Goal: Communication & Community: Participate in discussion

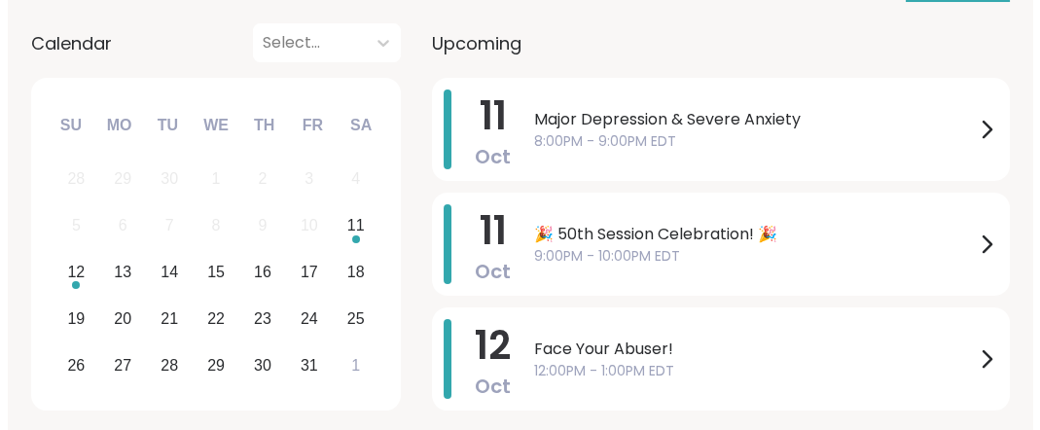
scroll to position [294, 0]
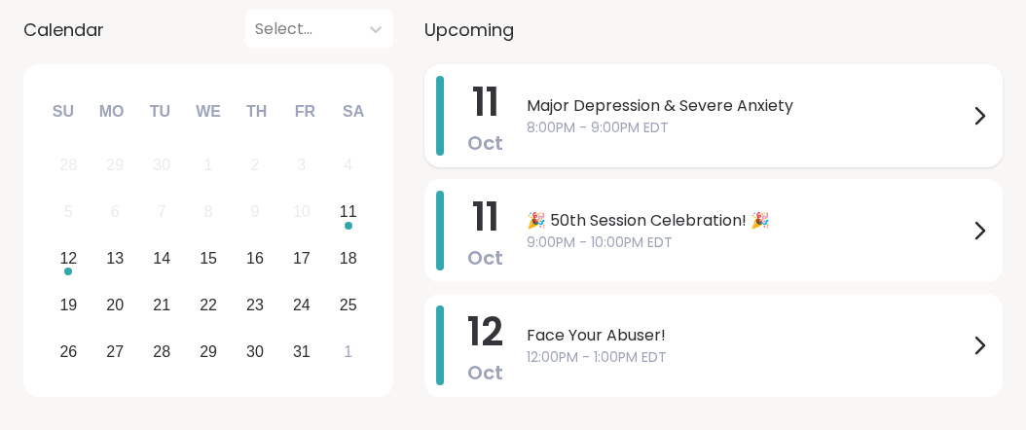
click at [843, 118] on span "Major Depression & Severe Anxiety" at bounding box center [746, 105] width 441 height 23
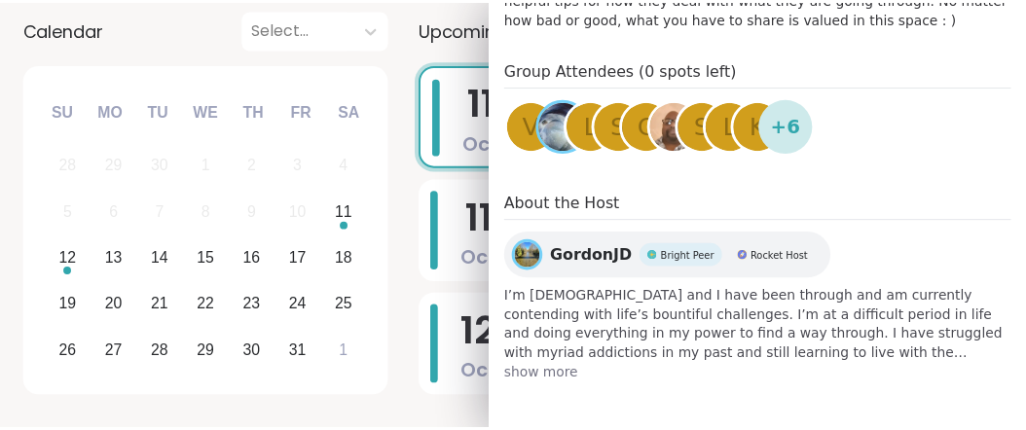
scroll to position [0, 0]
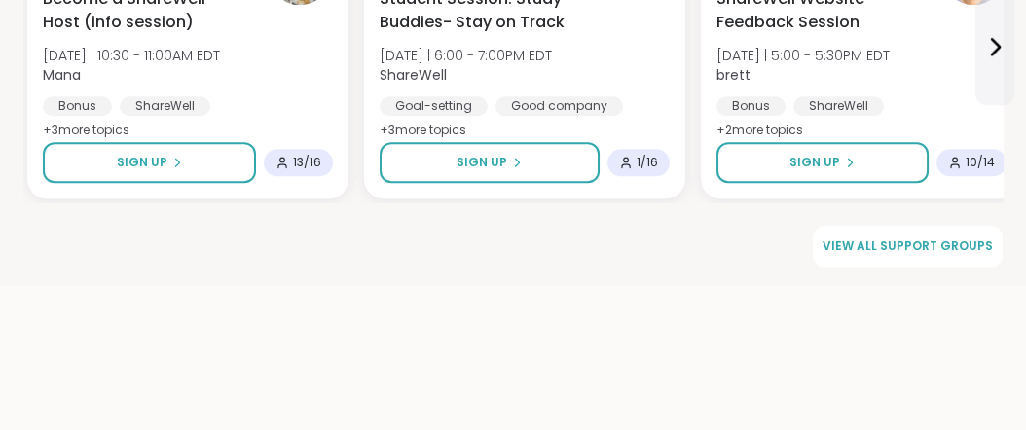
scroll to position [3134, 0]
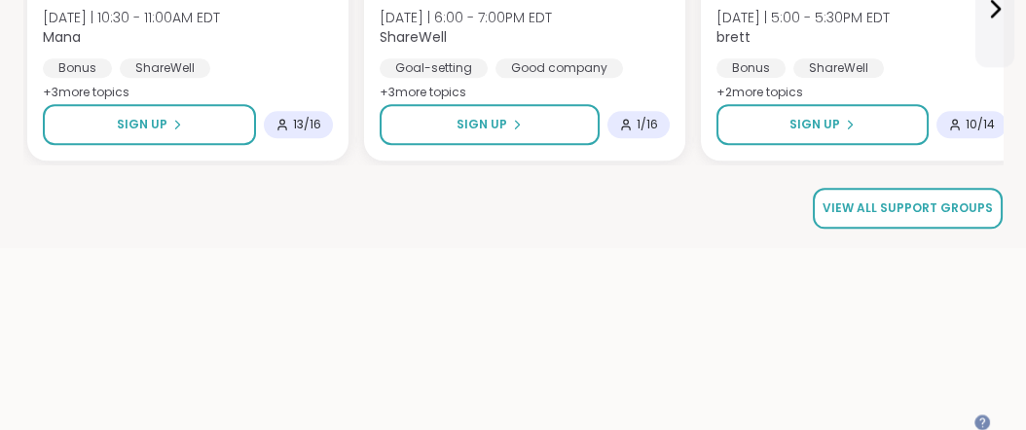
click at [945, 217] on span "View all support groups" at bounding box center [907, 208] width 170 height 18
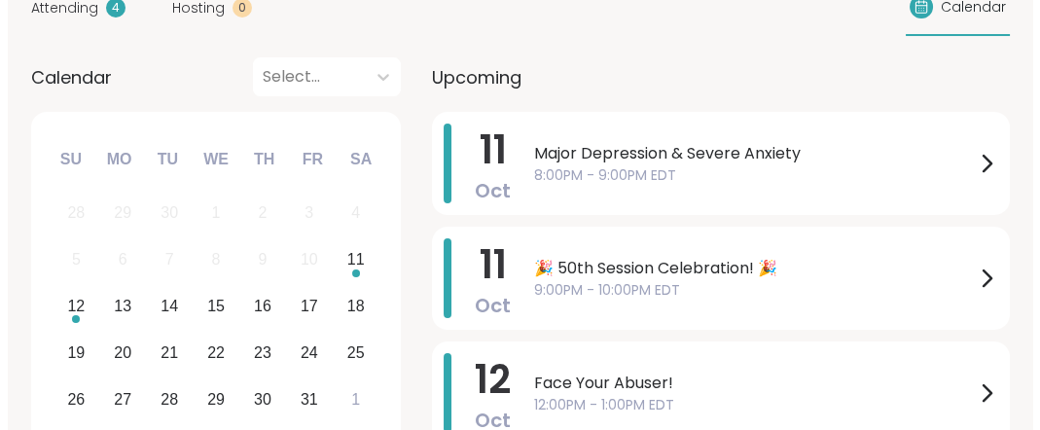
scroll to position [273, 0]
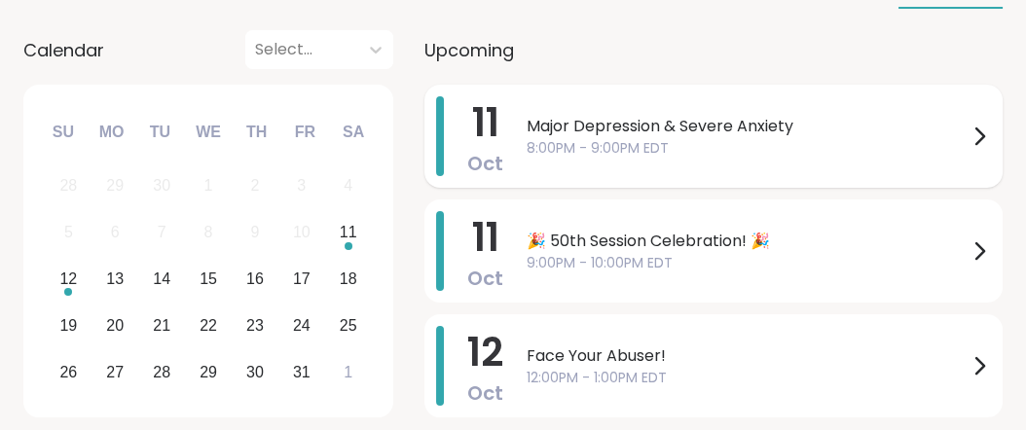
click at [822, 138] on span "Major Depression & Severe Anxiety" at bounding box center [746, 126] width 441 height 23
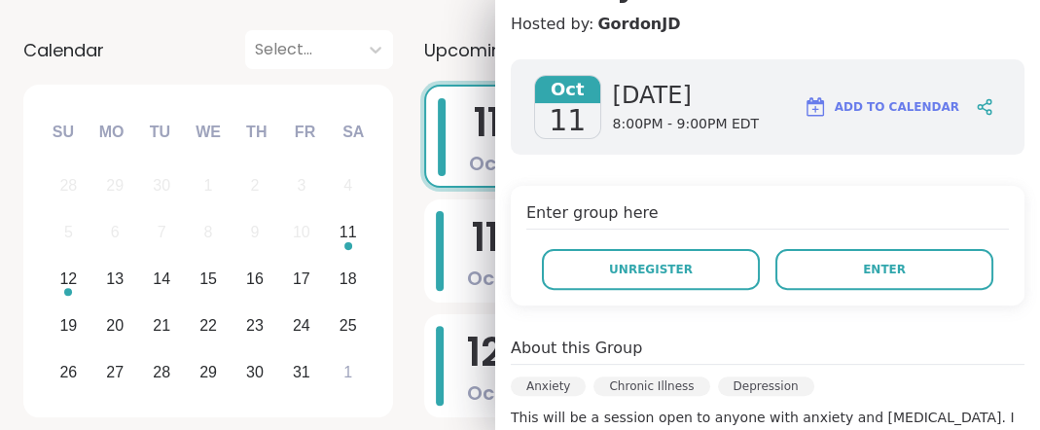
scroll to position [297, 0]
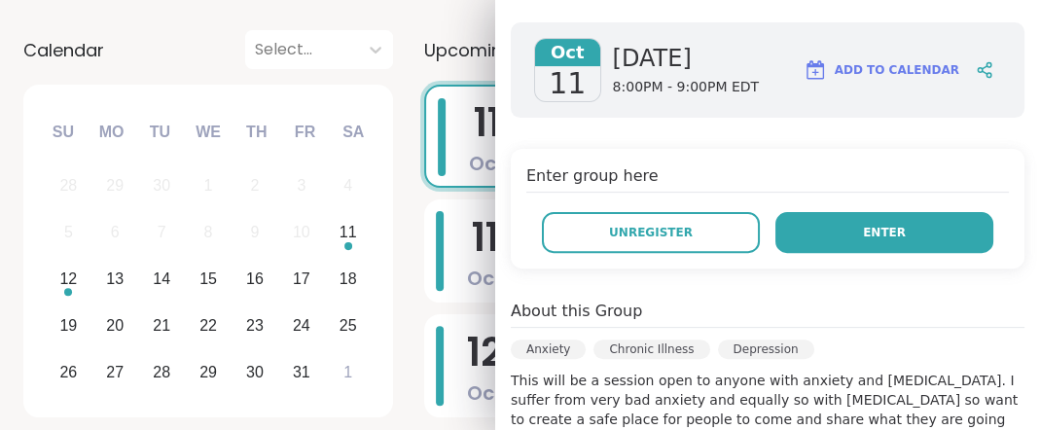
click at [863, 241] on span "Enter" at bounding box center [884, 233] width 43 height 18
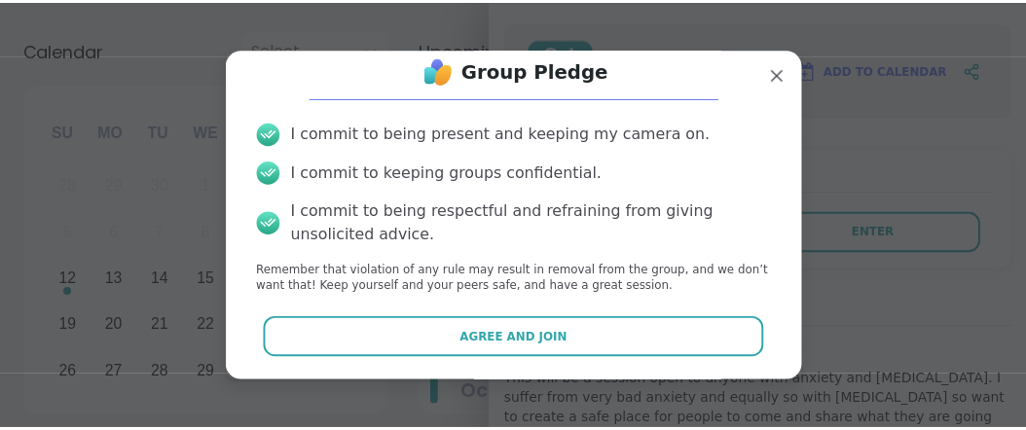
scroll to position [139, 0]
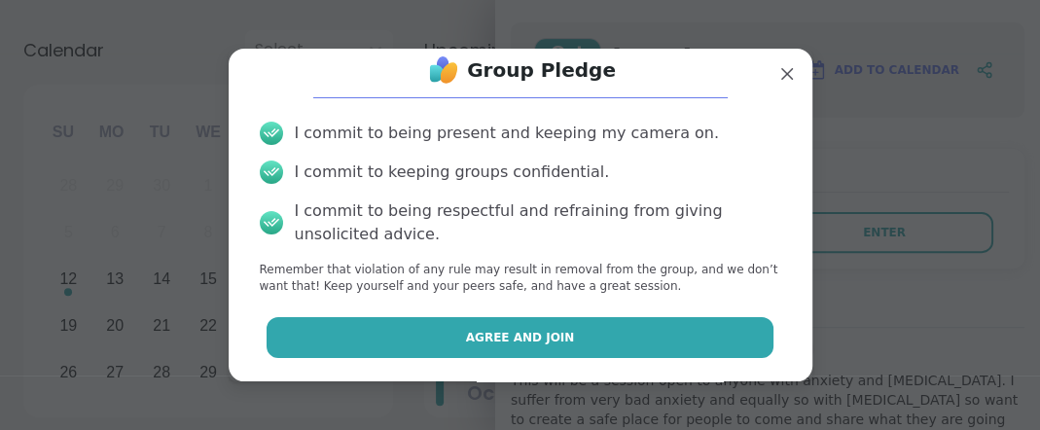
click at [524, 335] on span "Agree and Join" at bounding box center [520, 338] width 109 height 18
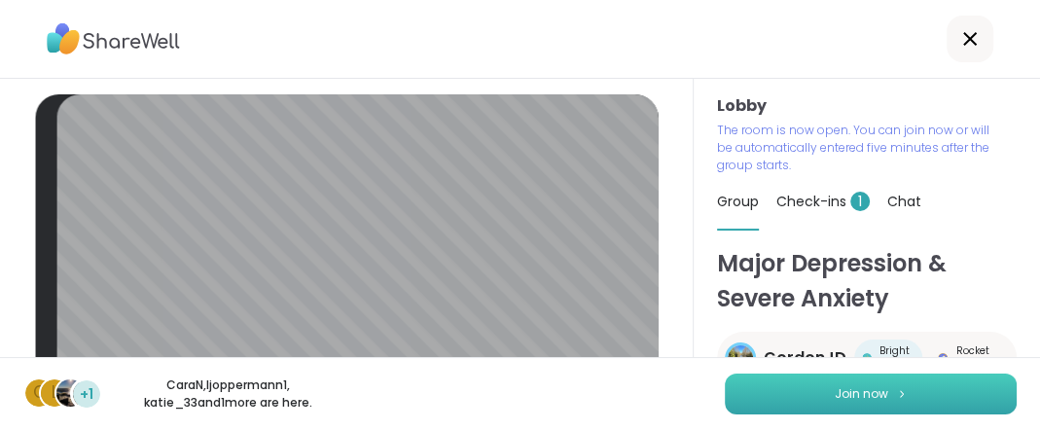
click at [835, 393] on span "Join now" at bounding box center [862, 394] width 54 height 18
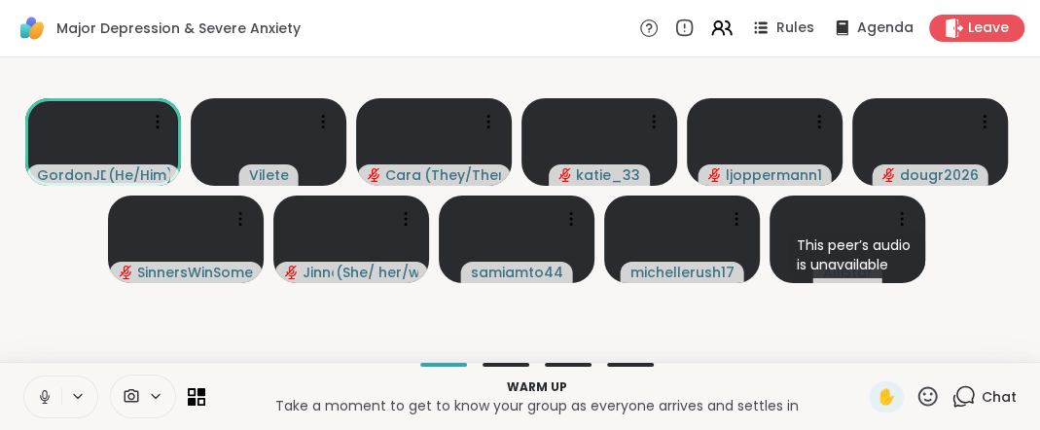
click at [54, 388] on icon at bounding box center [45, 397] width 18 height 18
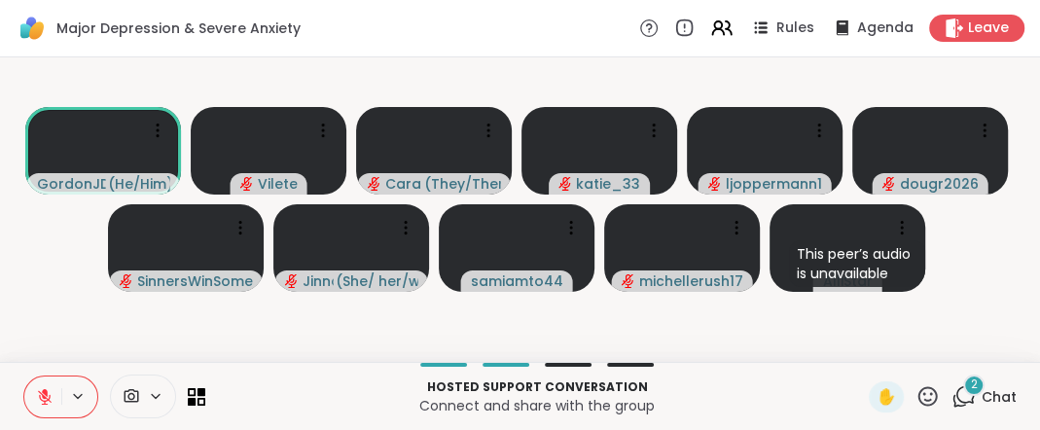
click at [49, 389] on icon at bounding box center [45, 397] width 18 height 18
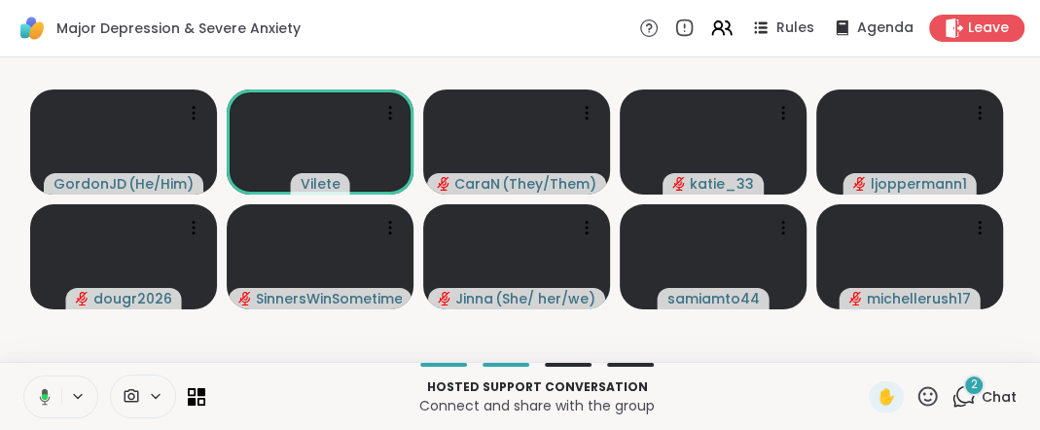
click at [48, 394] on icon at bounding box center [45, 397] width 6 height 6
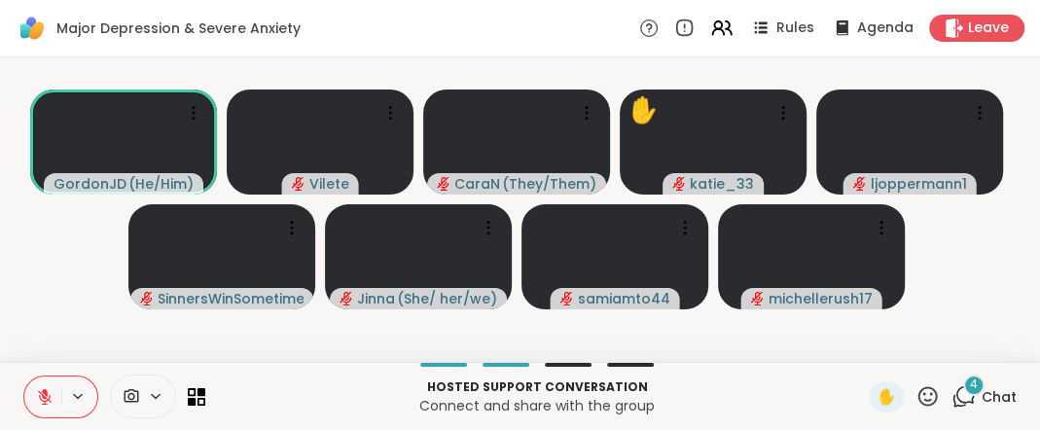
click at [296, 363] on div at bounding box center [537, 365] width 640 height 4
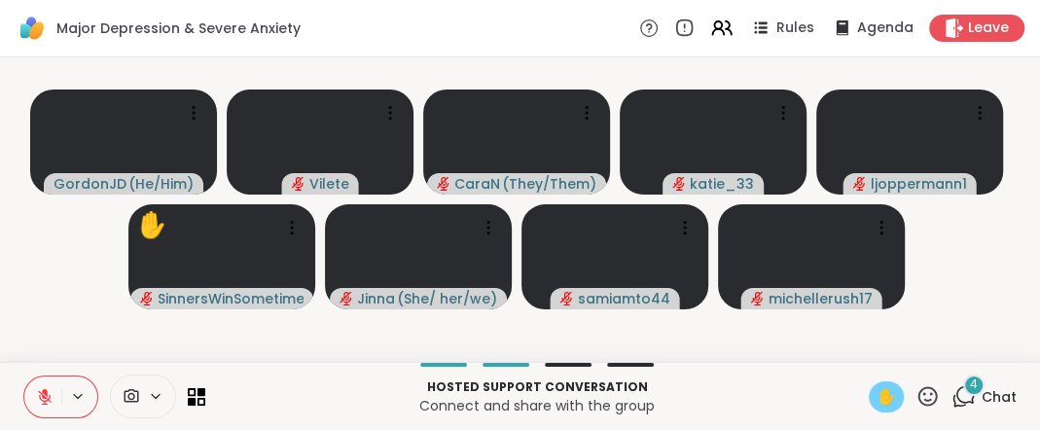
click at [877, 392] on span "✋" at bounding box center [886, 396] width 19 height 23
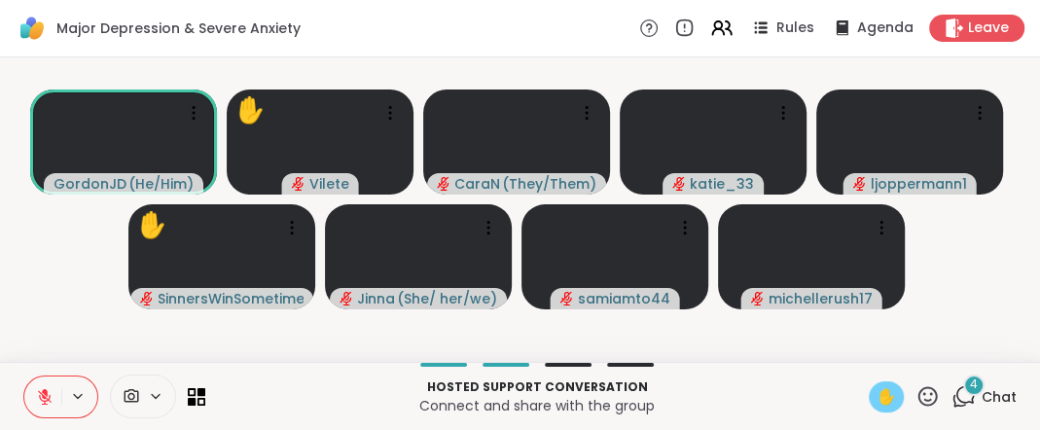
click at [51, 388] on icon at bounding box center [45, 397] width 18 height 18
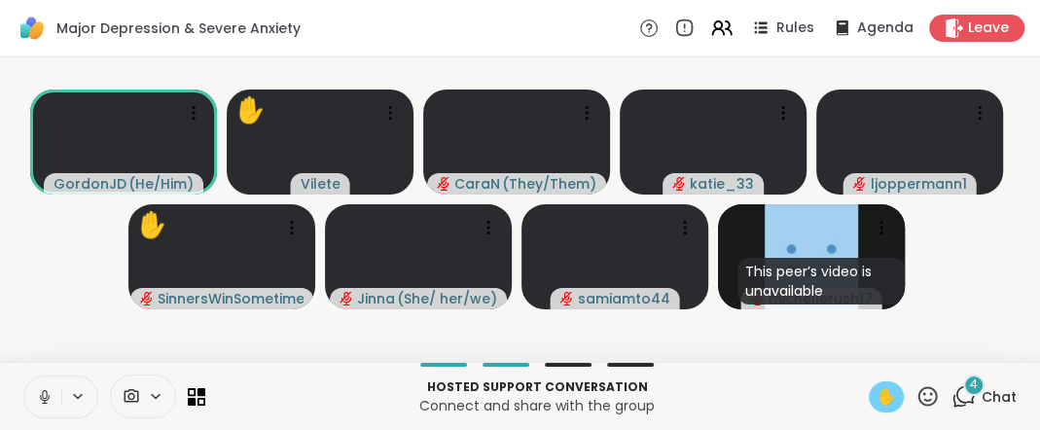
click at [52, 391] on icon at bounding box center [45, 397] width 18 height 18
click at [877, 391] on span "✋" at bounding box center [886, 396] width 19 height 23
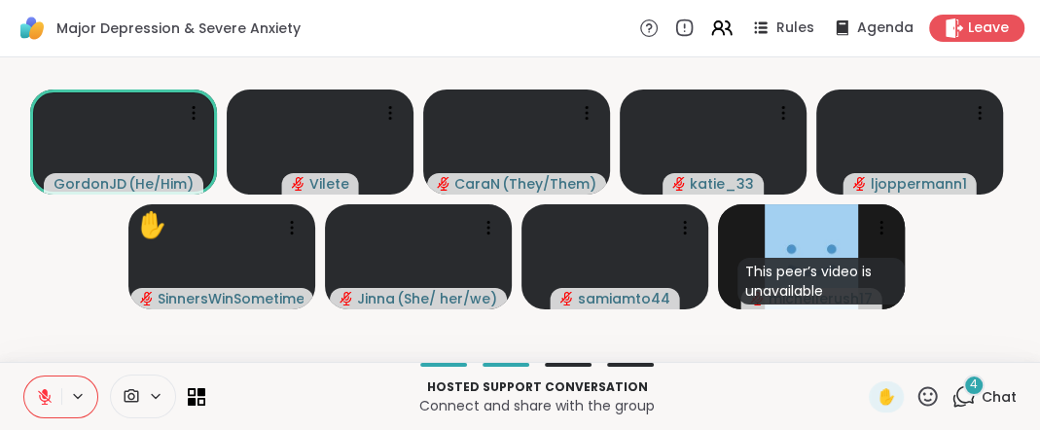
click at [48, 388] on icon at bounding box center [45, 392] width 6 height 8
click at [52, 388] on icon at bounding box center [45, 397] width 18 height 18
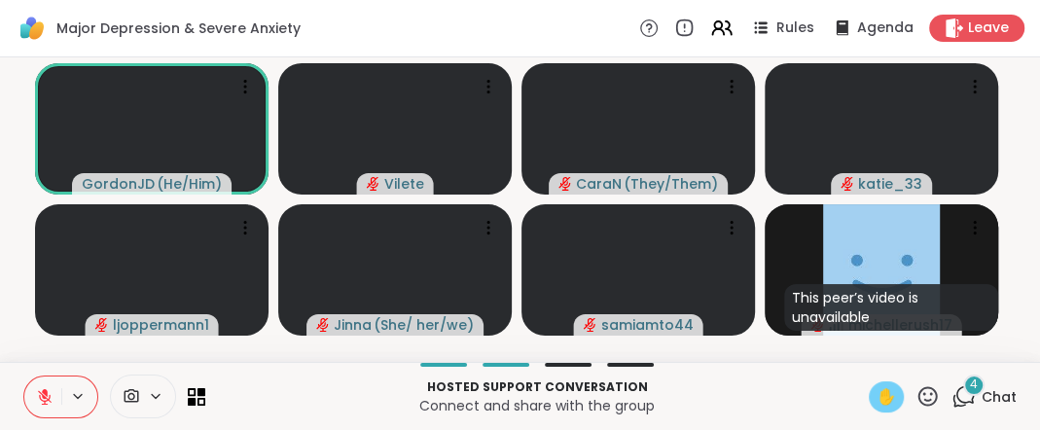
click at [877, 386] on span "✋" at bounding box center [886, 396] width 19 height 23
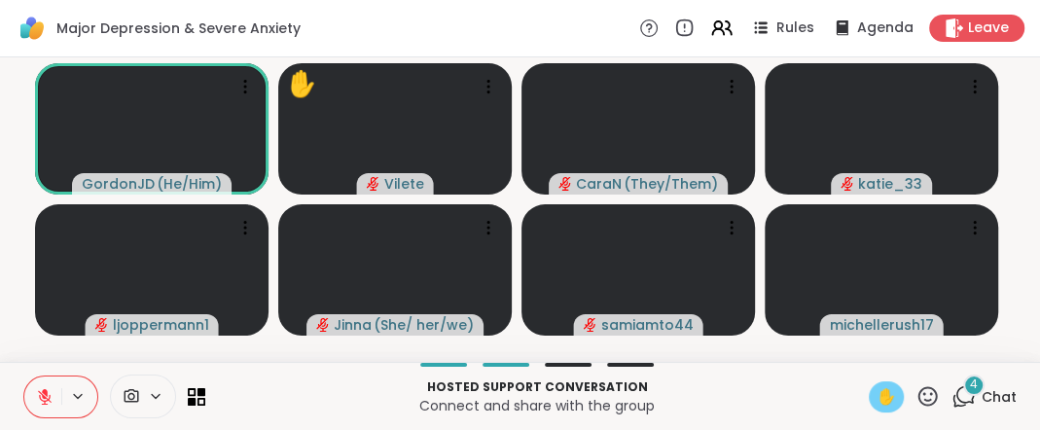
click at [52, 388] on icon at bounding box center [45, 397] width 18 height 18
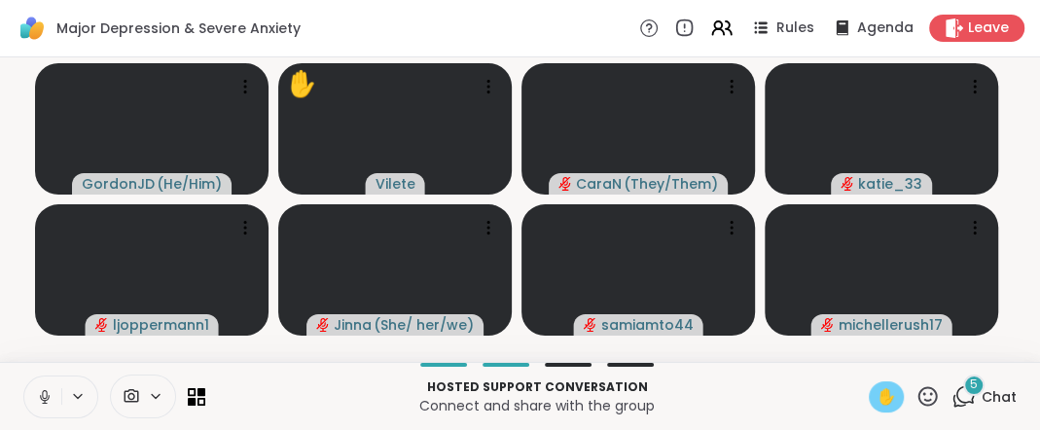
click at [47, 392] on icon at bounding box center [44, 394] width 5 height 9
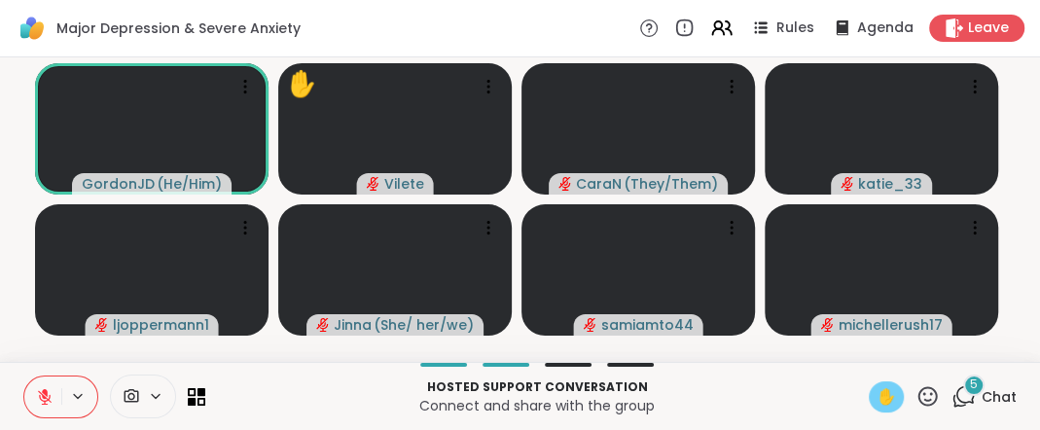
click at [877, 393] on span "✋" at bounding box center [886, 396] width 19 height 23
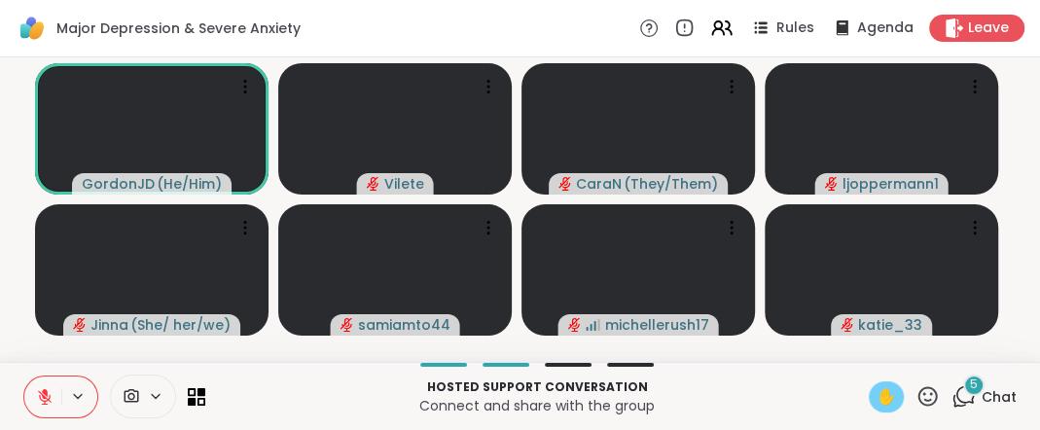
click at [877, 395] on span "✋" at bounding box center [886, 396] width 19 height 23
click at [52, 391] on icon at bounding box center [45, 397] width 14 height 14
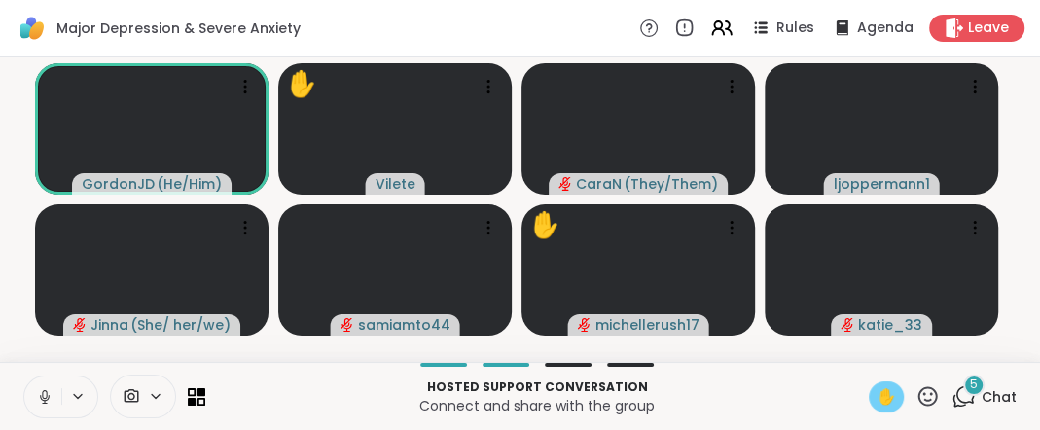
click at [50, 390] on icon at bounding box center [45, 397] width 18 height 18
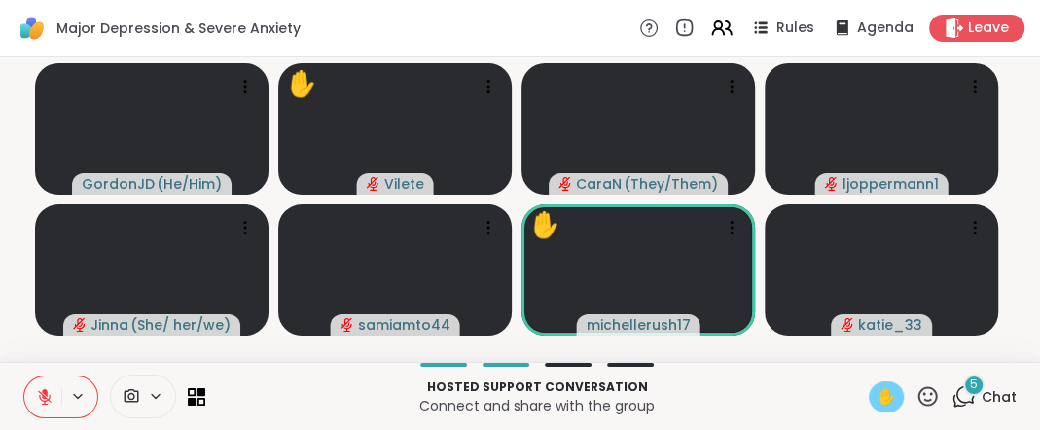
click at [877, 391] on span "✋" at bounding box center [886, 396] width 19 height 23
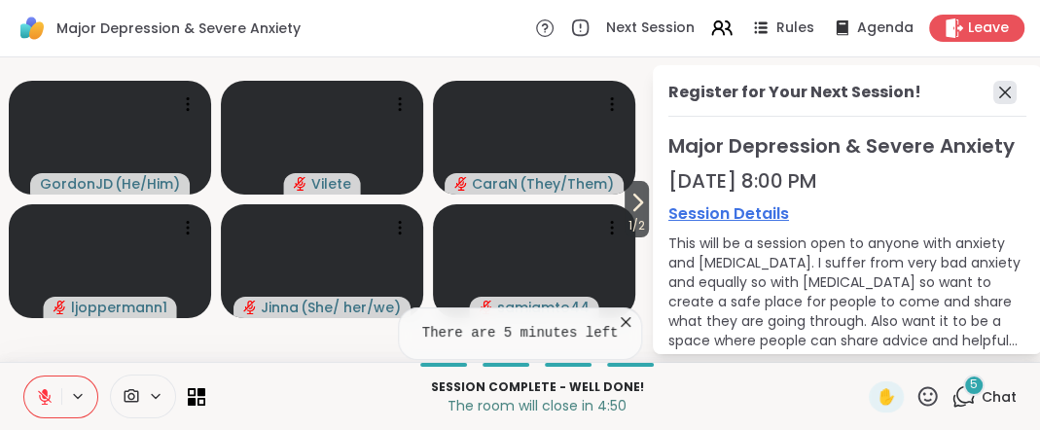
click at [994, 98] on icon at bounding box center [1005, 92] width 23 height 23
click at [639, 98] on video-player-container "1 / 2 GordonJD ( He/Him ) Vilete CaraN ( They/Them ) ljoppermann1 Jinna ( She/ …" at bounding box center [326, 209] width 628 height 289
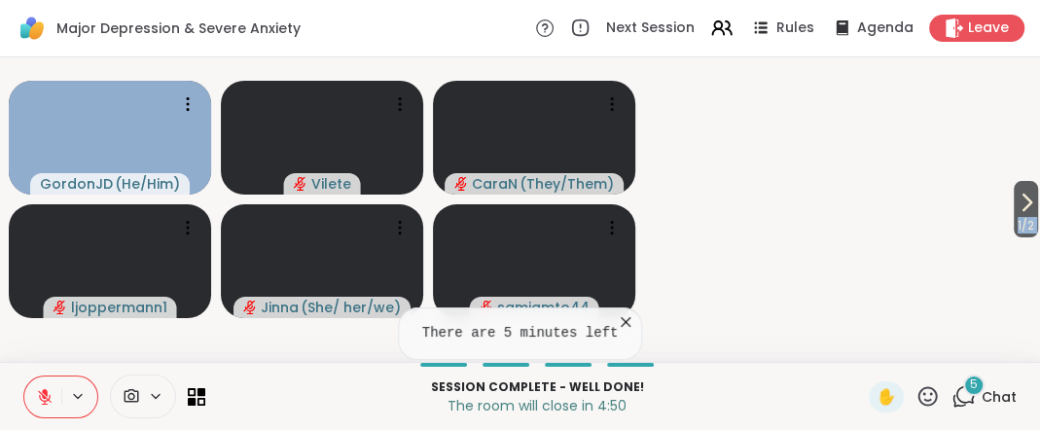
click at [983, 98] on video-player-container "1 / 2 GordonJD ( He/Him ) Vilete CaraN ( They/Them ) ljoppermann1 Jinna ( She/ …" at bounding box center [520, 209] width 1017 height 289
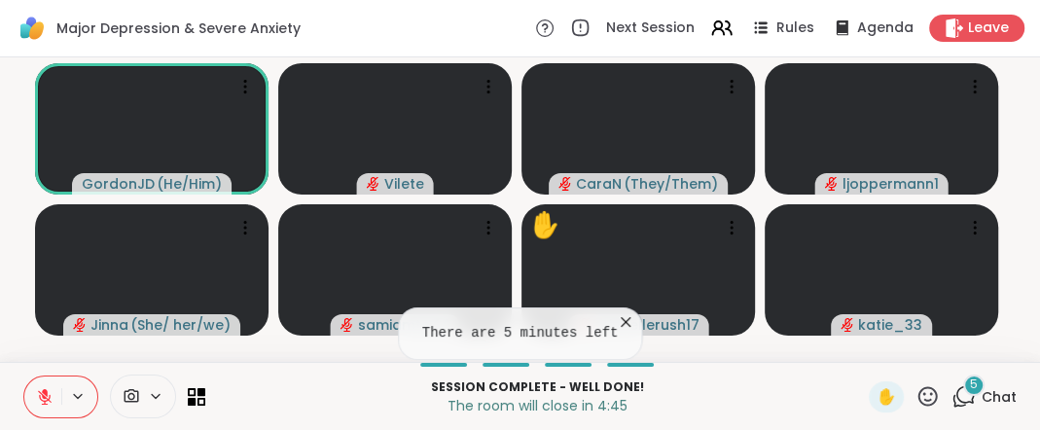
click at [635, 312] on icon at bounding box center [625, 321] width 19 height 19
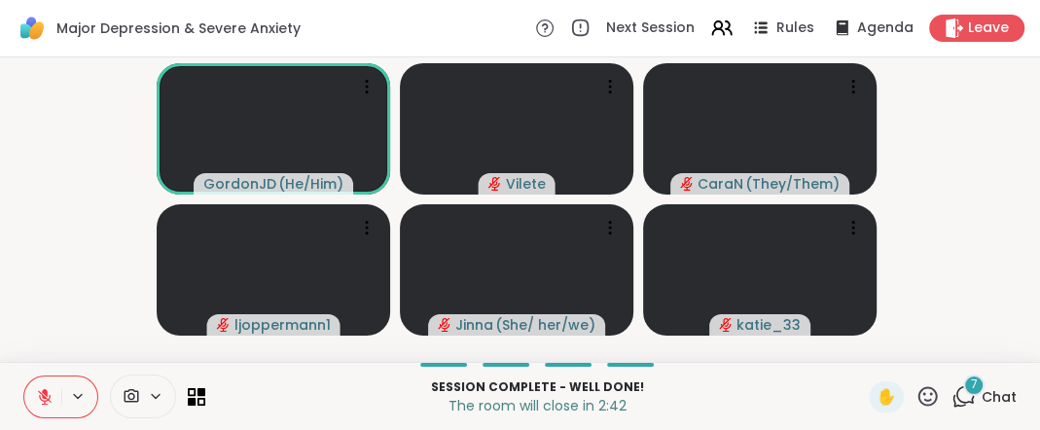
click at [971, 377] on span "7" at bounding box center [974, 385] width 7 height 17
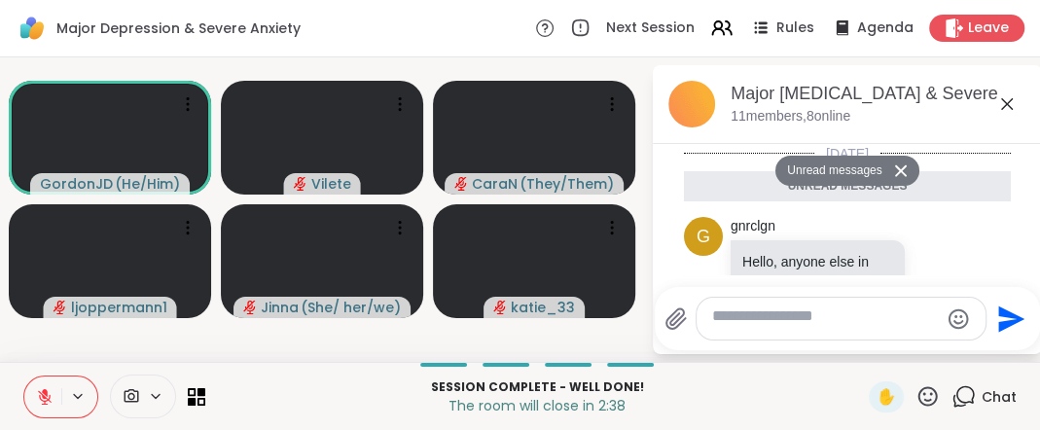
scroll to position [1410, 0]
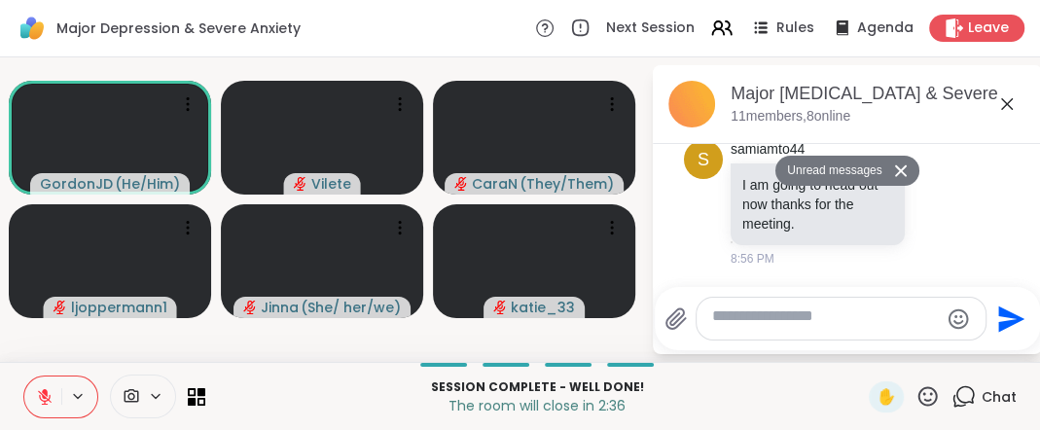
click at [904, 177] on icon at bounding box center [901, 170] width 14 height 13
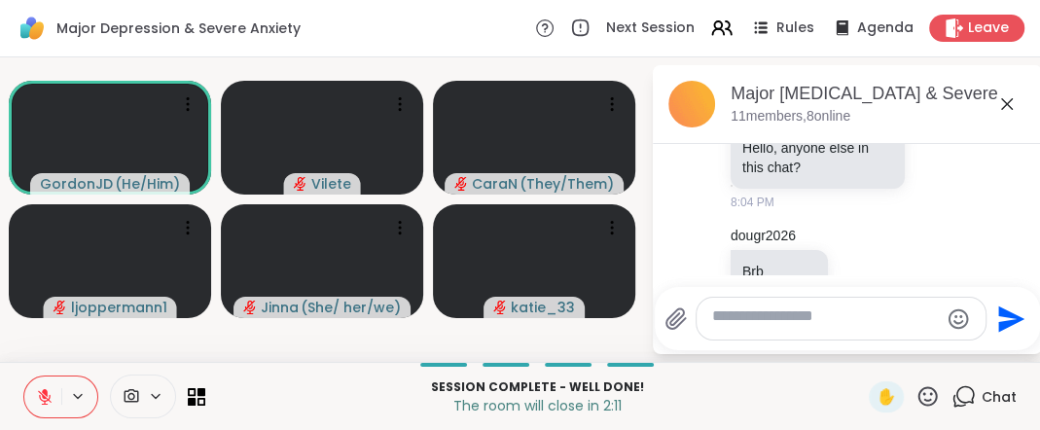
scroll to position [0, 0]
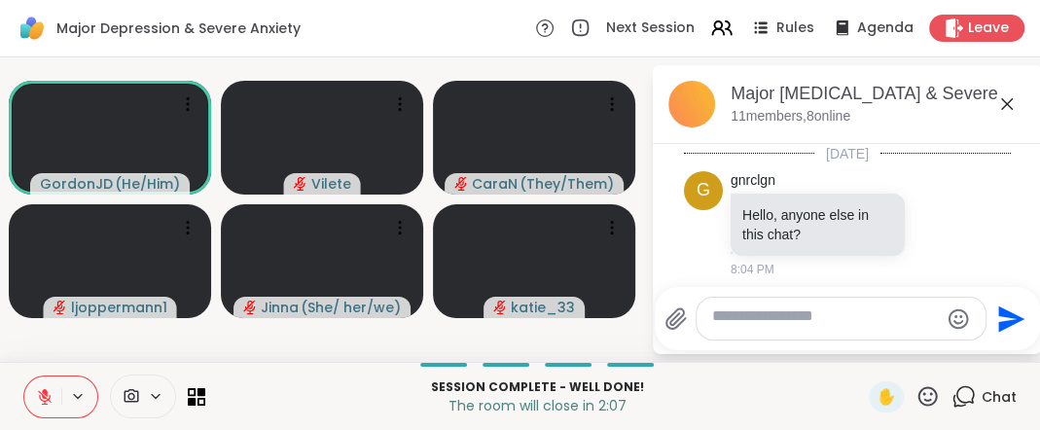
click at [817, 307] on textarea "Type your message" at bounding box center [825, 319] width 227 height 25
click at [1001, 116] on icon at bounding box center [1006, 103] width 23 height 23
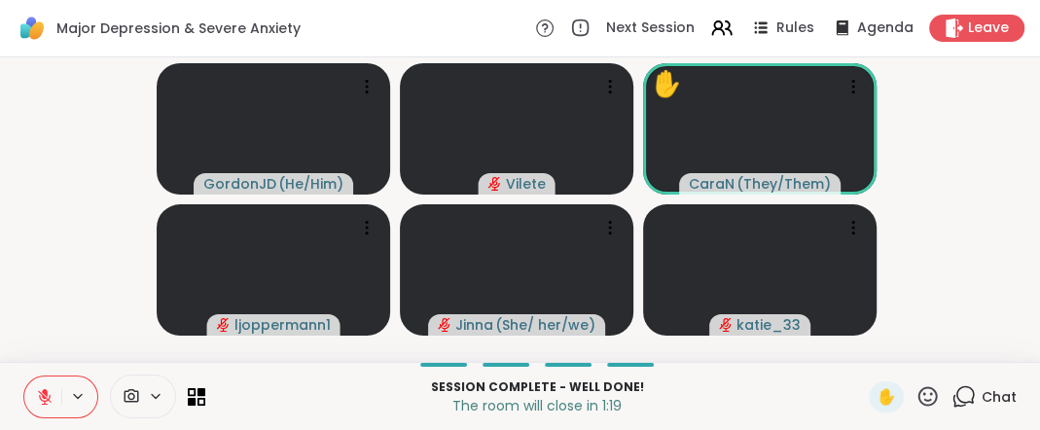
click at [952, 389] on icon at bounding box center [964, 396] width 24 height 24
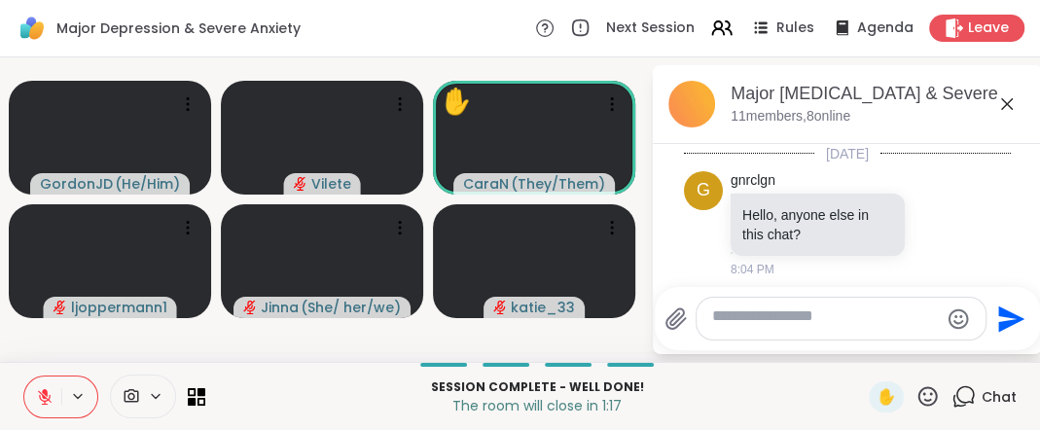
scroll to position [1352, 0]
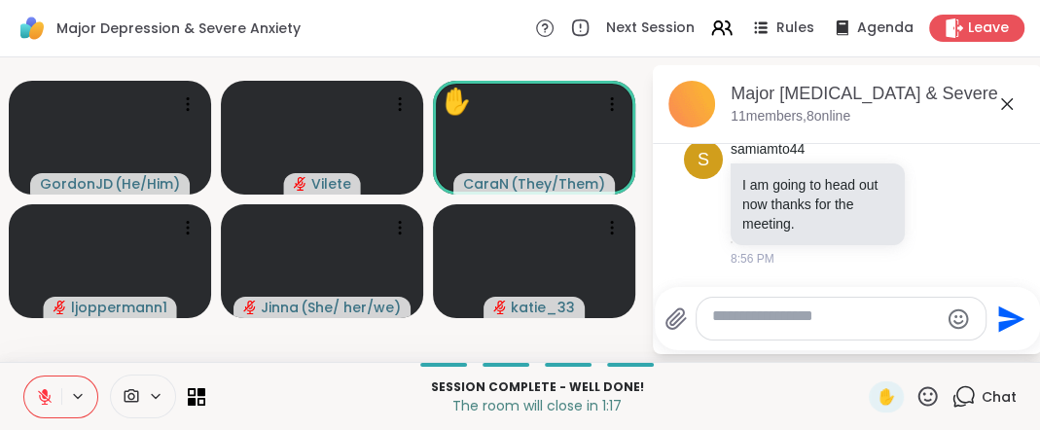
click at [829, 307] on textarea "Type your message" at bounding box center [825, 319] width 227 height 25
type textarea "**********"
click at [1006, 306] on icon "Send" at bounding box center [1011, 319] width 26 height 26
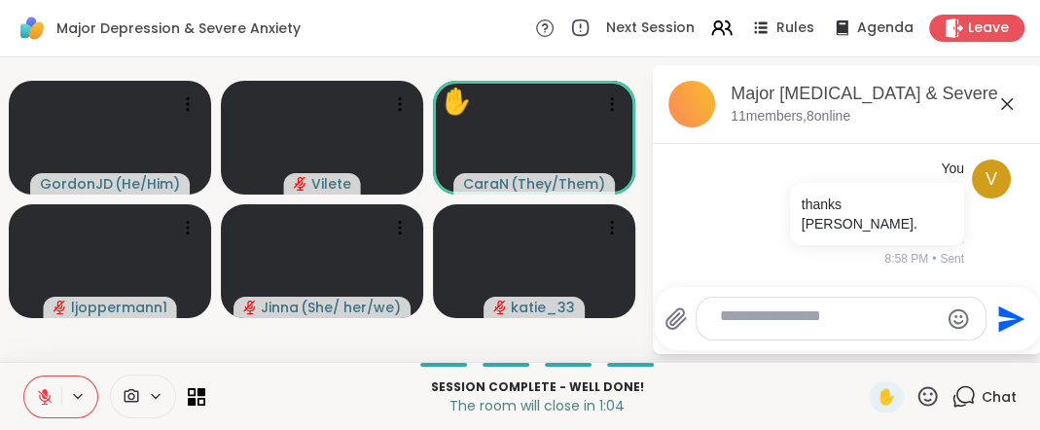
click at [968, 25] on span "Leave" at bounding box center [988, 27] width 41 height 19
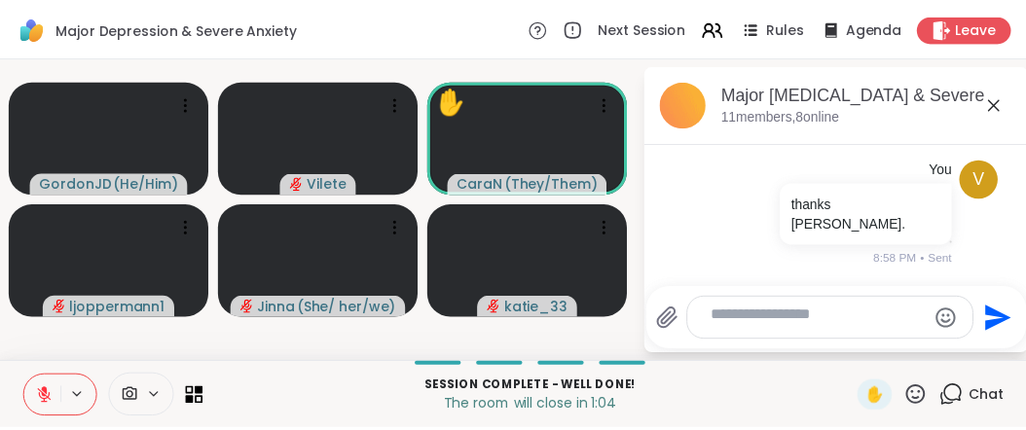
scroll to position [1480, 0]
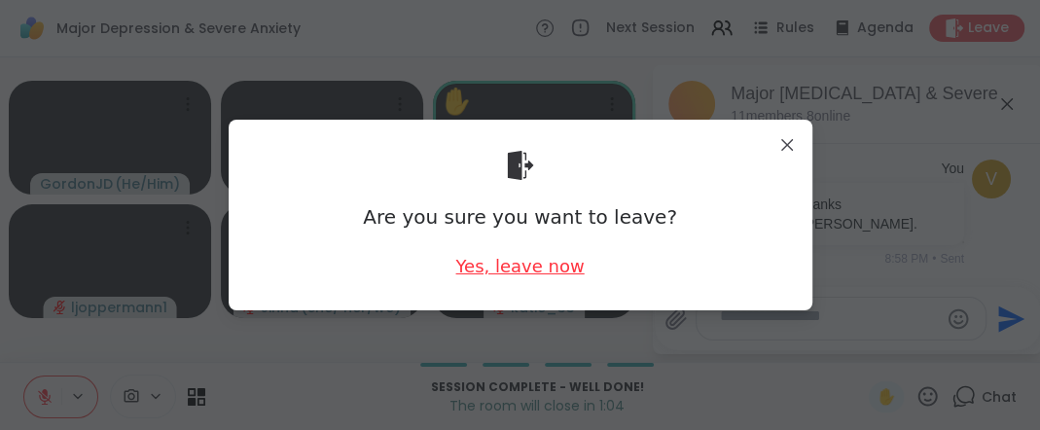
click at [482, 276] on div "Yes, leave now" at bounding box center [519, 266] width 128 height 24
click at [489, 271] on div "Yes, leave now" at bounding box center [519, 266] width 128 height 24
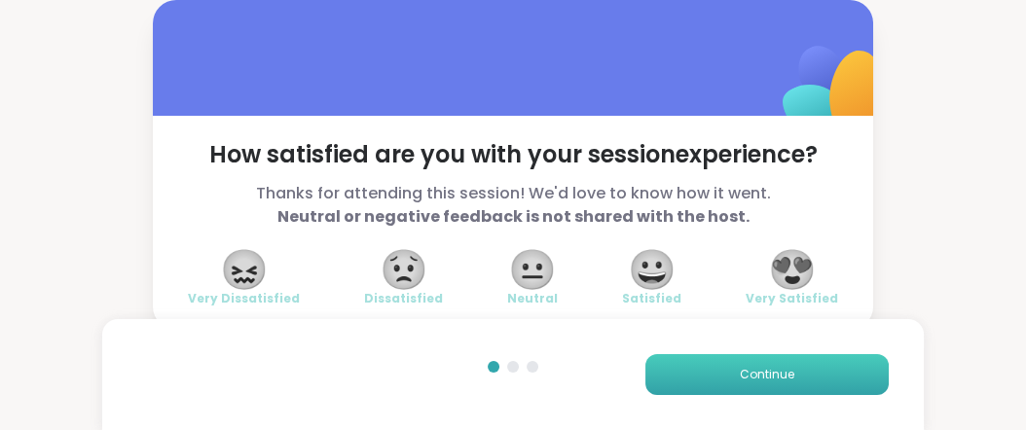
click at [758, 366] on span "Continue" at bounding box center [767, 375] width 54 height 18
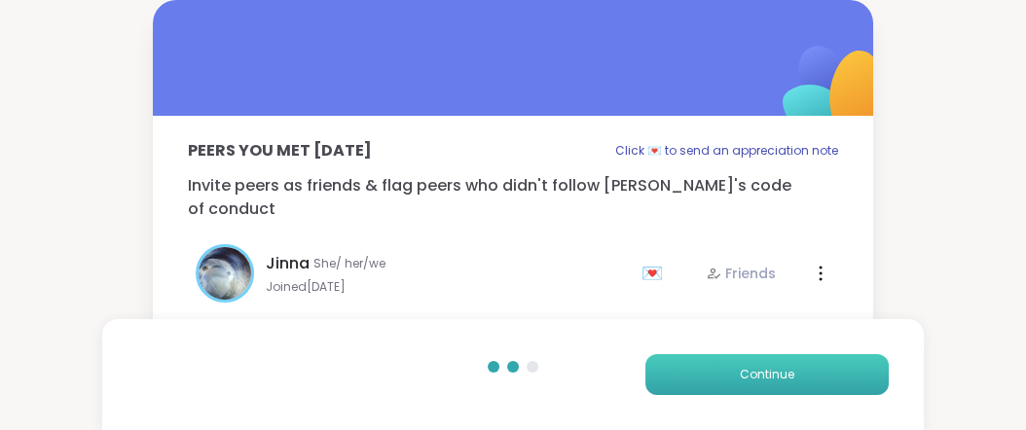
click at [757, 366] on span "Continue" at bounding box center [767, 375] width 54 height 18
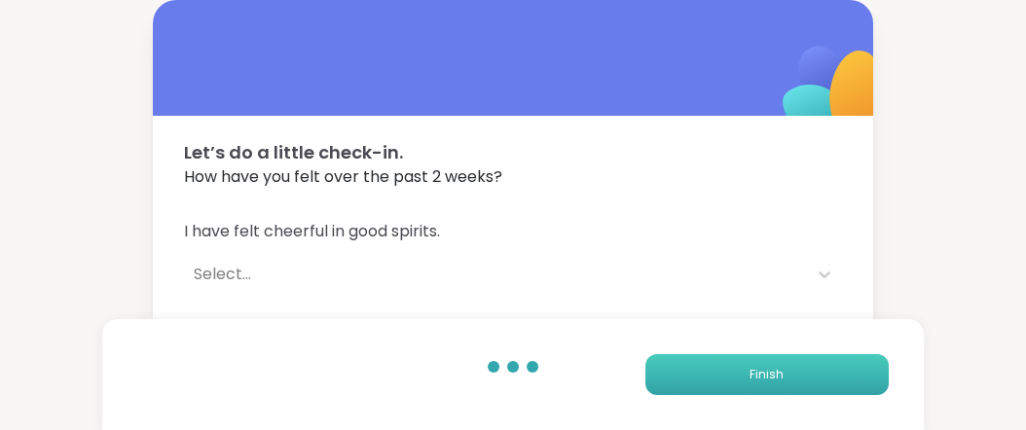
click at [724, 365] on button "Finish" at bounding box center [766, 374] width 243 height 41
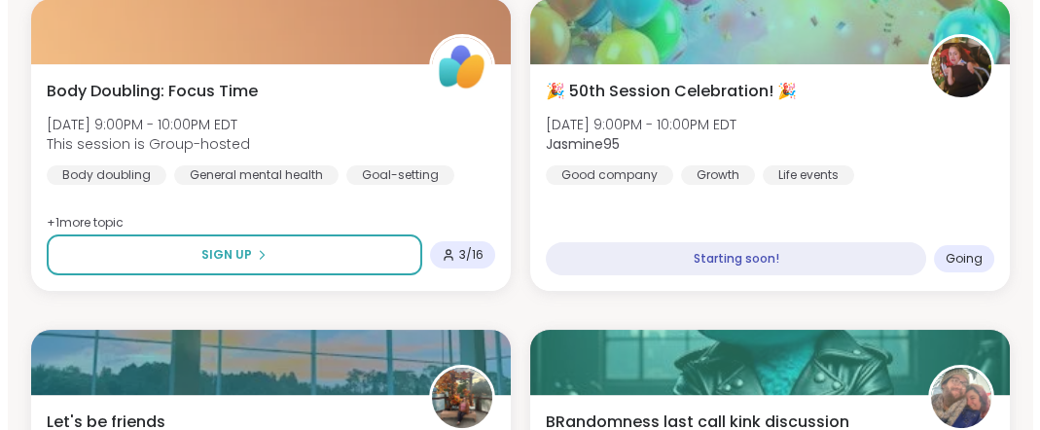
scroll to position [1001, 0]
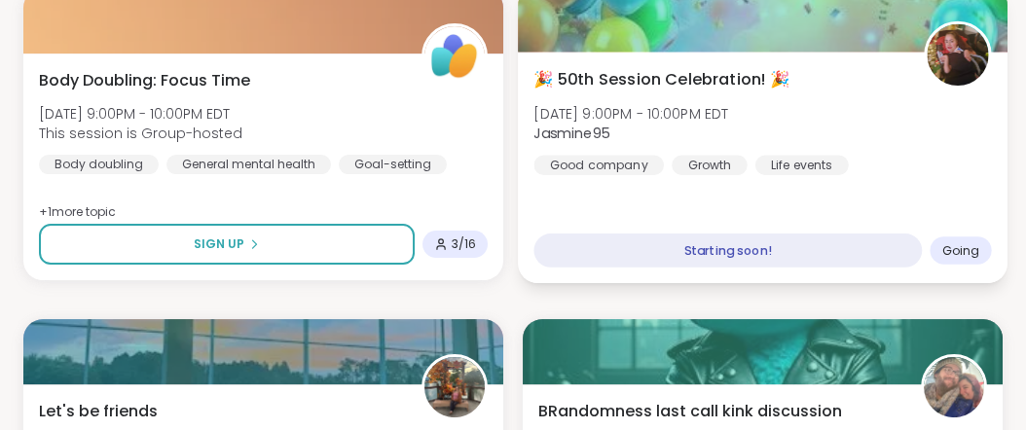
click at [764, 268] on div "Starting soon!" at bounding box center [727, 251] width 388 height 34
click at [747, 90] on span "🎉 50th Session Celebration! 🎉" at bounding box center [661, 78] width 256 height 23
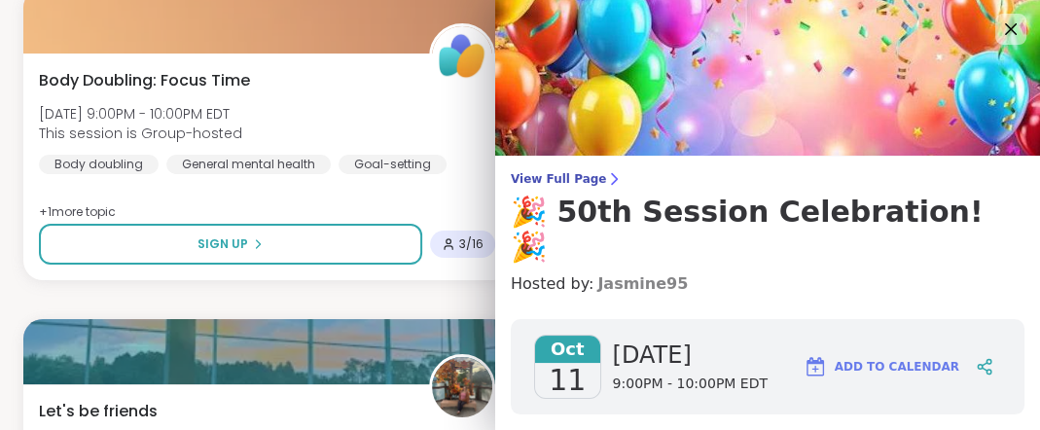
click at [660, 296] on link "Jasmine95" at bounding box center [642, 283] width 90 height 23
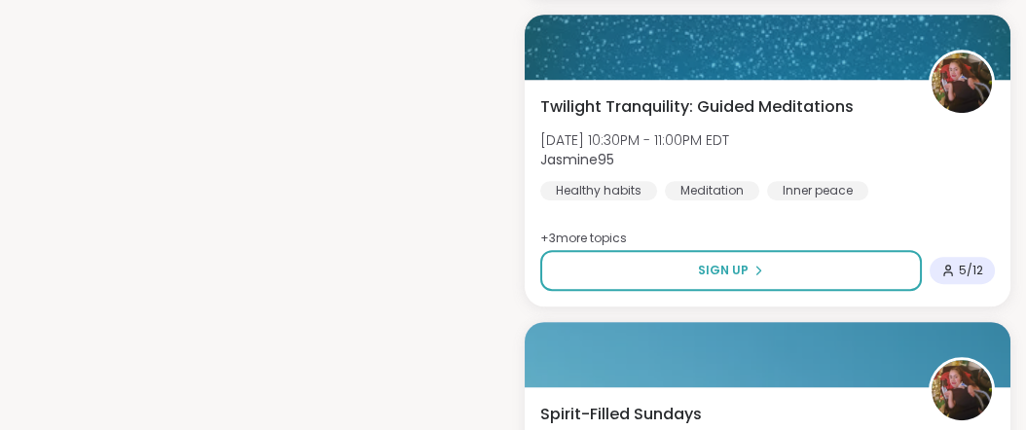
scroll to position [1865, 0]
